Goal: Information Seeking & Learning: Learn about a topic

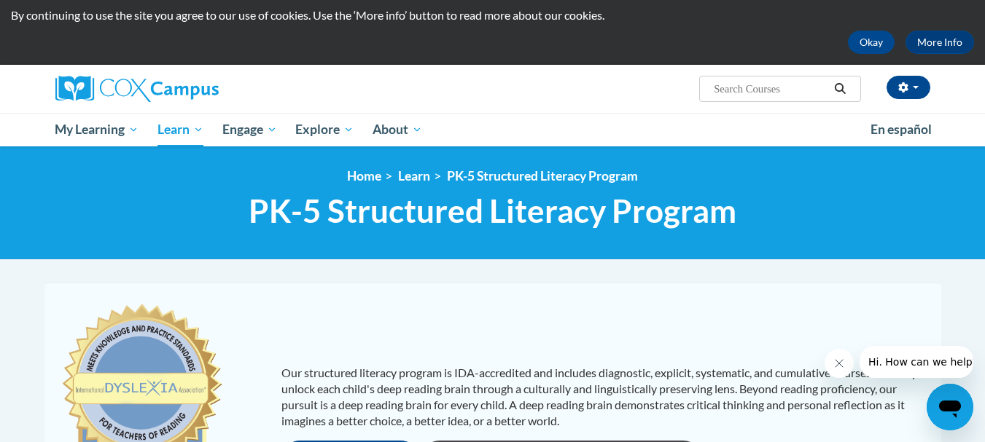
scroll to position [21, 0]
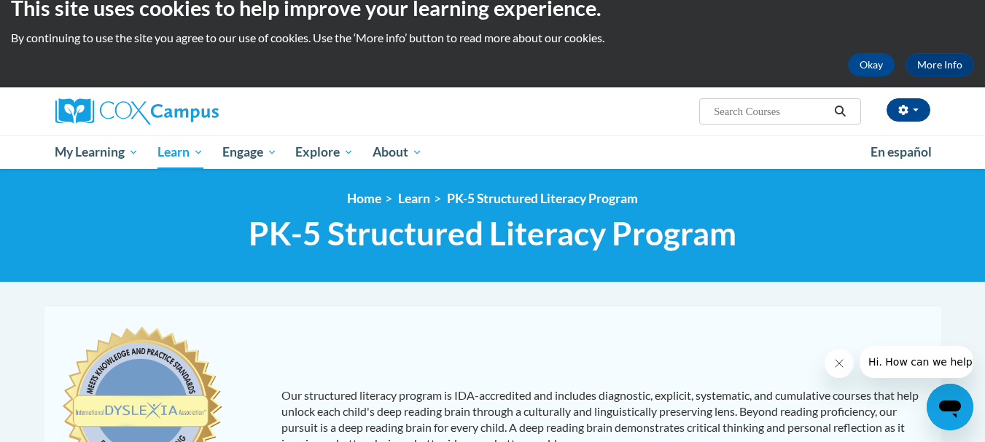
click at [773, 99] on span "Search Search..." at bounding box center [779, 111] width 161 height 26
click at [765, 117] on input "Search..." at bounding box center [770, 111] width 117 height 17
type input "oral language"
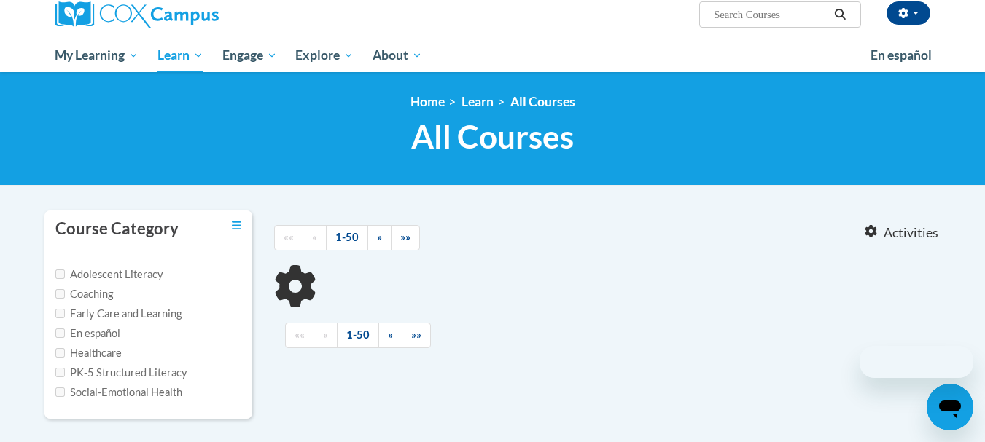
scroll to position [230, 0]
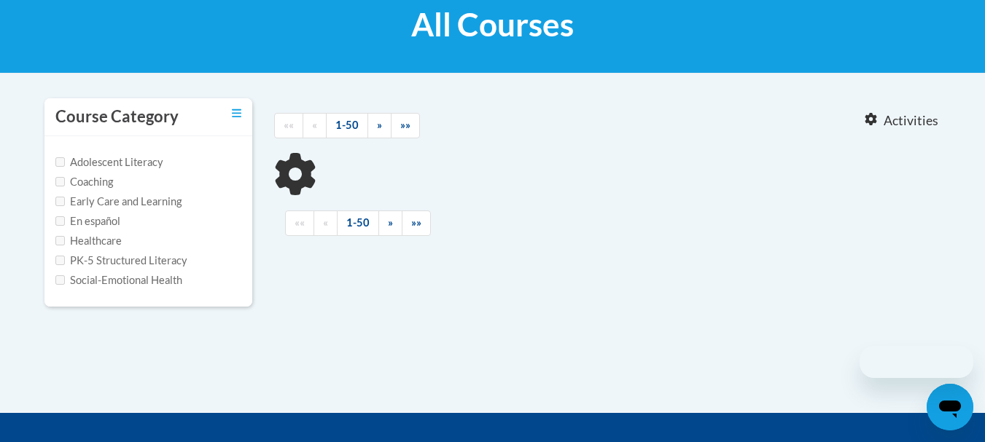
type input "oral language"
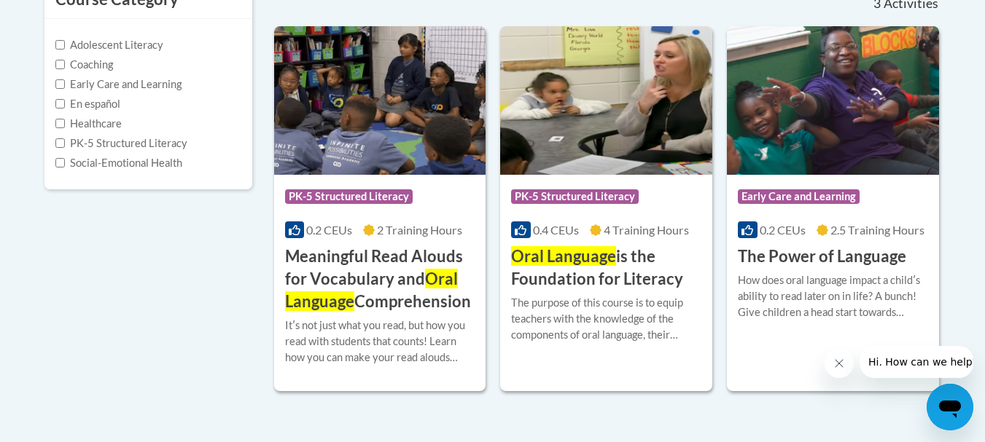
scroll to position [350, 0]
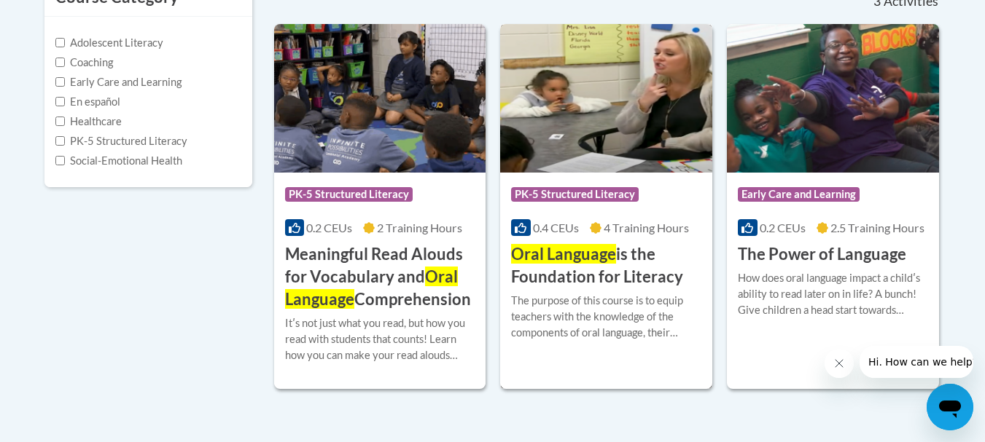
click at [626, 283] on h3 "Oral Language is the Foundation for Literacy" at bounding box center [606, 265] width 190 height 45
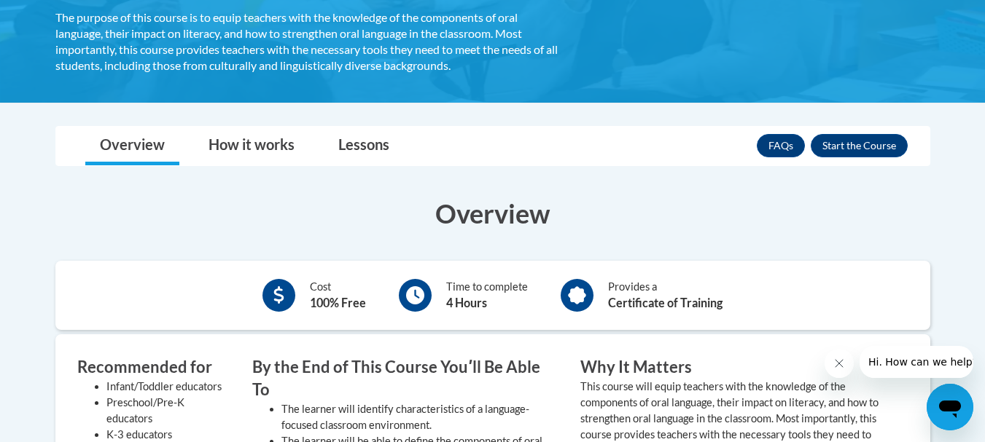
scroll to position [333, 0]
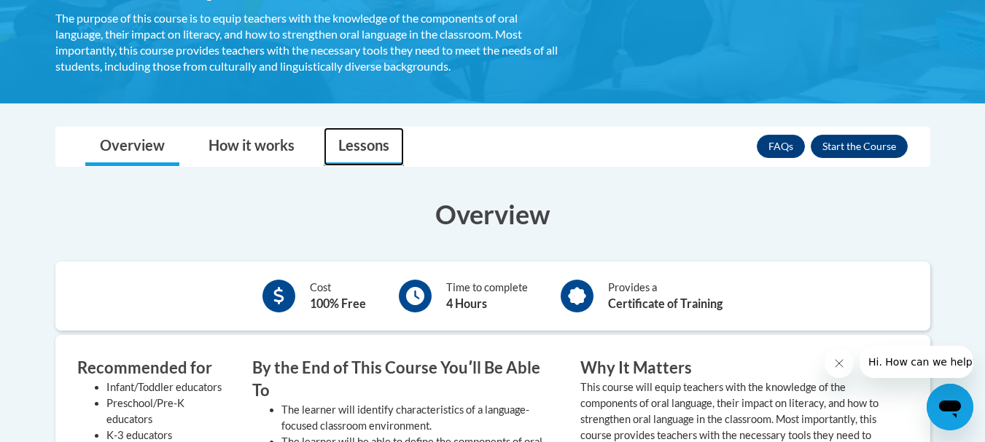
click at [367, 138] on link "Lessons" at bounding box center [364, 147] width 80 height 39
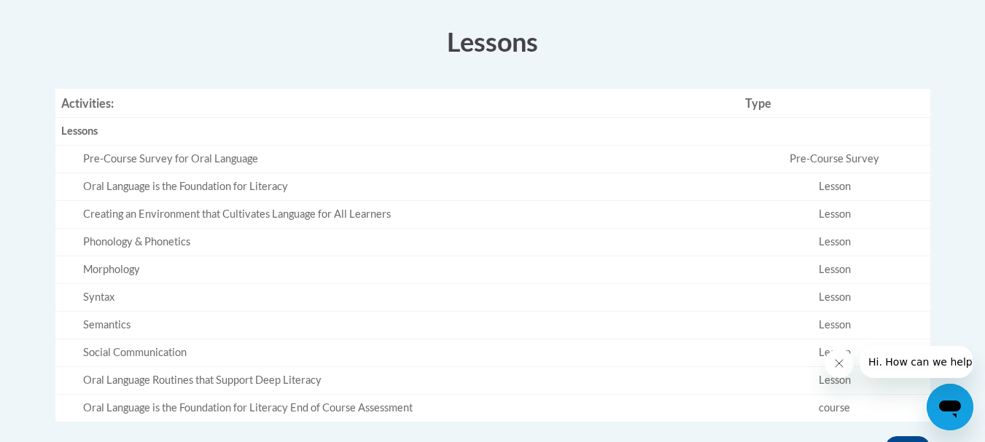
scroll to position [505, 0]
click at [236, 155] on div "Pre-Course Survey for Oral Language" at bounding box center [408, 159] width 650 height 15
click at [299, 165] on div "Pre-Course Survey for Oral Language" at bounding box center [408, 159] width 650 height 15
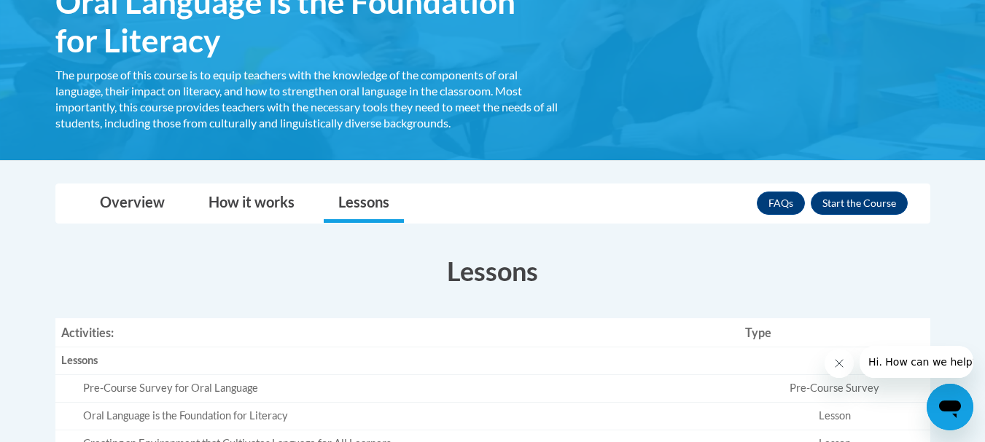
scroll to position [200, 0]
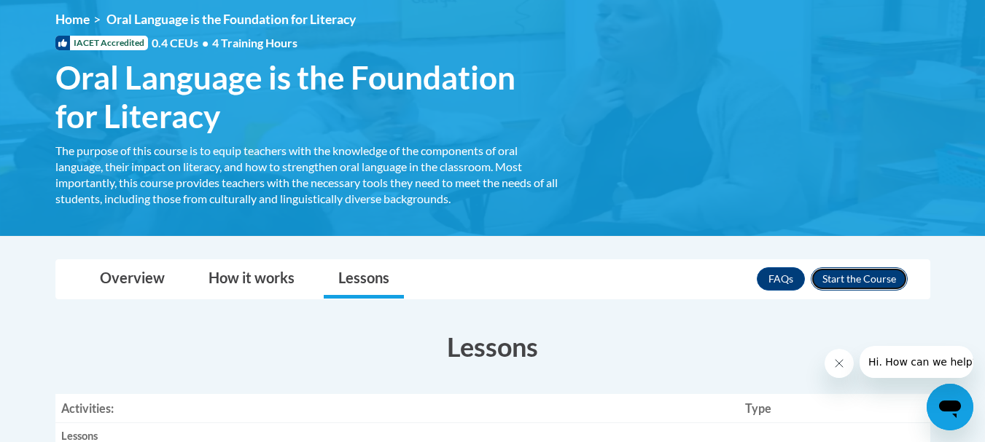
click at [832, 273] on button "Enroll" at bounding box center [859, 279] width 97 height 23
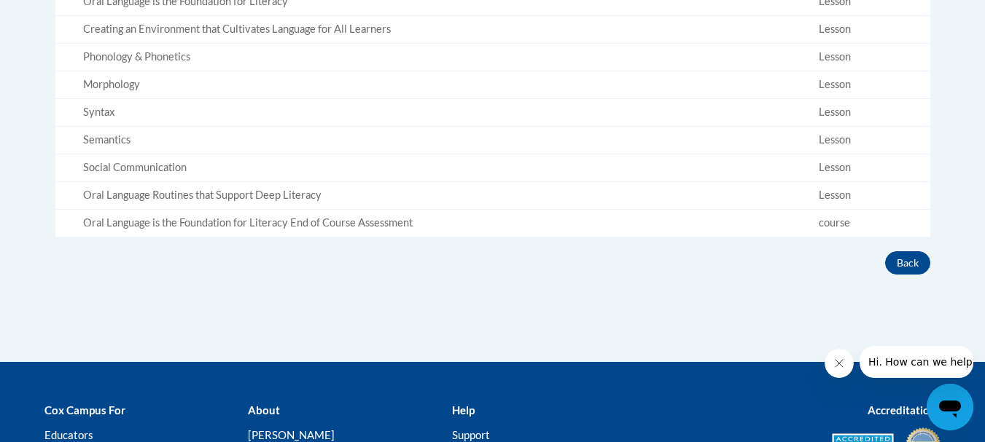
scroll to position [851, 0]
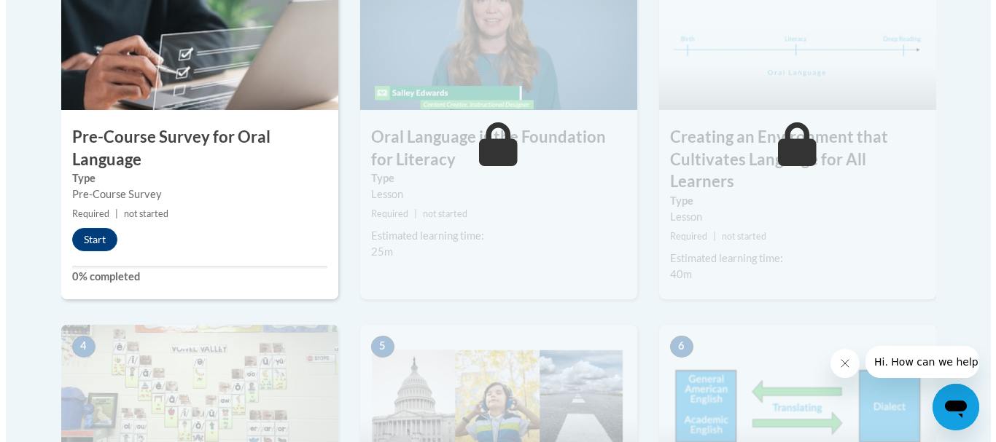
scroll to position [469, 0]
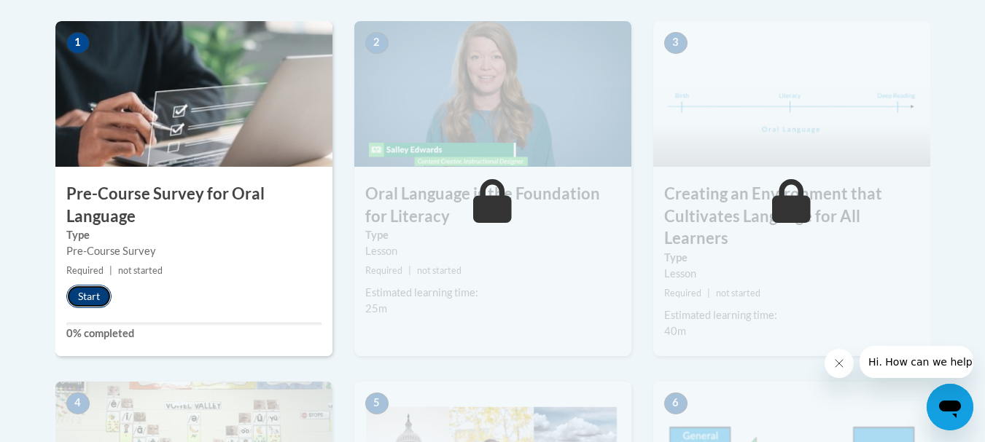
click at [82, 295] on button "Start" at bounding box center [88, 296] width 45 height 23
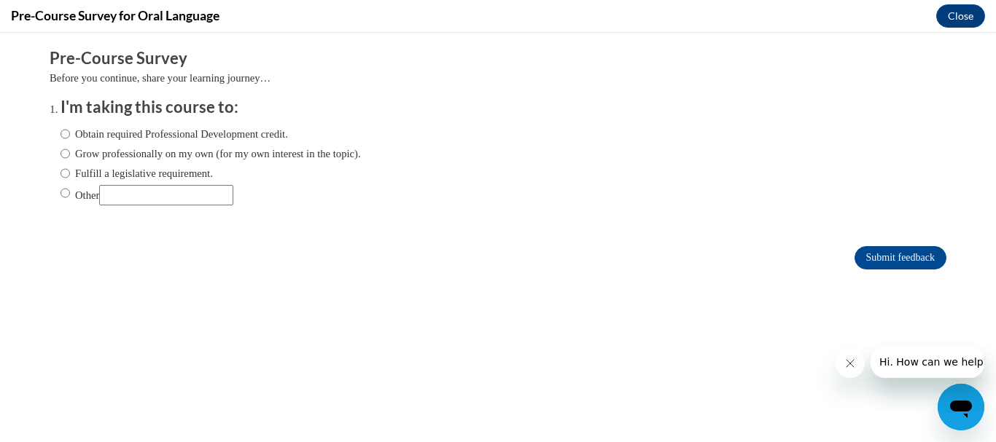
scroll to position [0, 0]
click at [50, 132] on ol "I'm taking this course to: Obtain required Professional Development credit. Gro…" at bounding box center [498, 162] width 897 height 132
click at [60, 131] on input "Obtain required Professional Development credit." at bounding box center [64, 134] width 9 height 16
radio input "true"
click at [60, 146] on input "Grow professionally on my own (for my own interest in the topic)." at bounding box center [64, 154] width 9 height 16
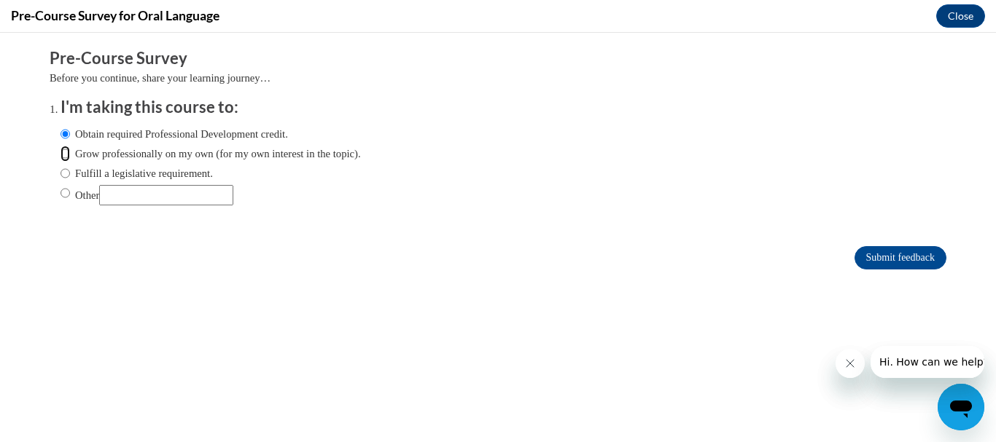
radio input "true"
click at [60, 141] on input "Obtain required Professional Development credit." at bounding box center [64, 134] width 9 height 16
radio input "true"
click at [60, 151] on input "Grow professionally on my own (for my own interest in the topic)." at bounding box center [64, 154] width 9 height 16
radio input "true"
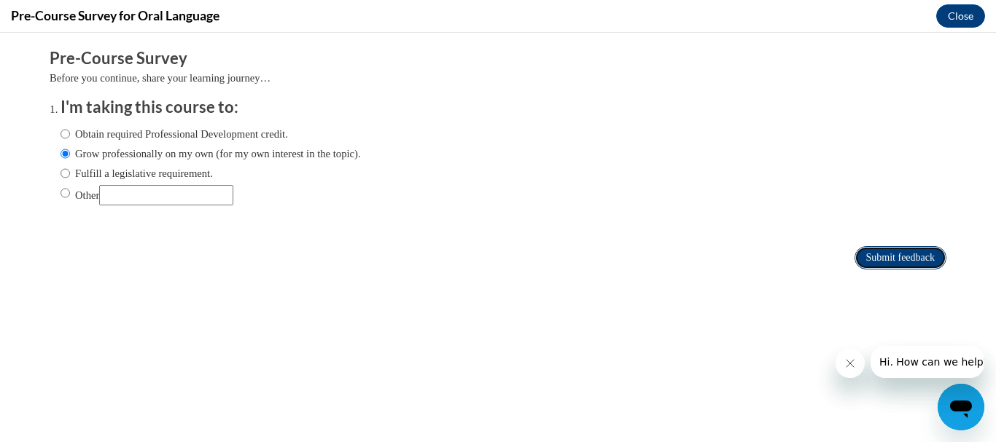
click at [889, 259] on input "Submit feedback" at bounding box center [900, 257] width 92 height 23
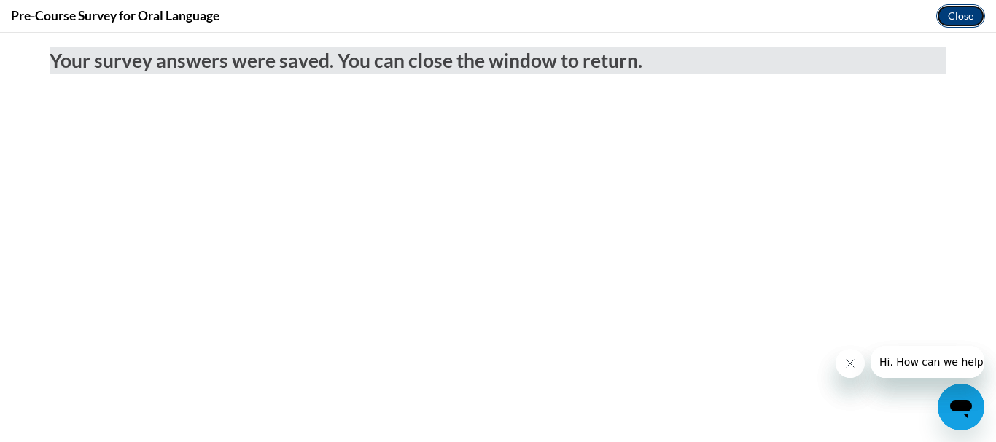
click at [952, 18] on button "Close" at bounding box center [960, 15] width 49 height 23
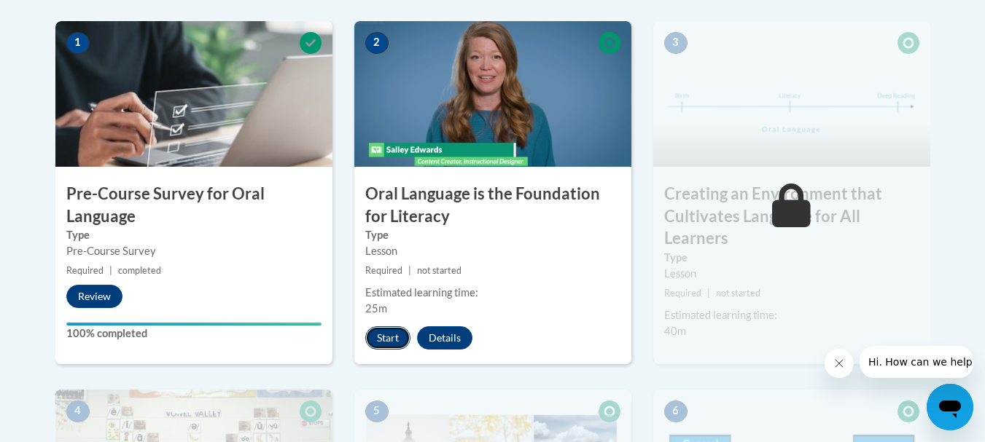
click at [393, 335] on button "Start" at bounding box center [387, 338] width 45 height 23
